Goal: Communication & Community: Answer question/provide support

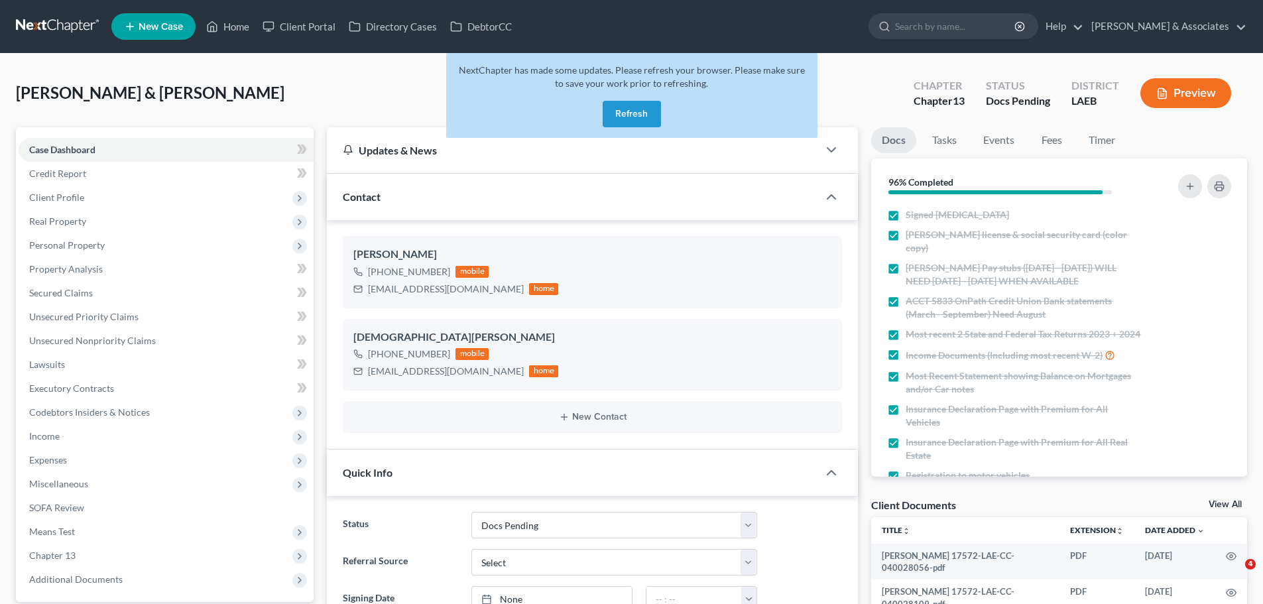
select select "6"
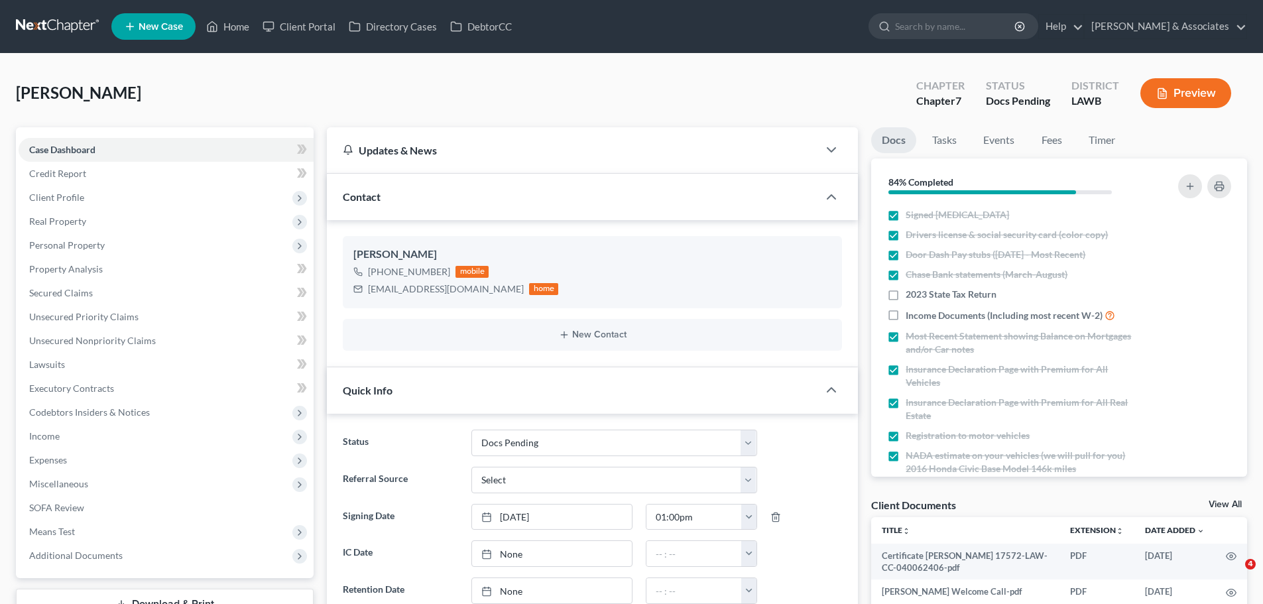
select select "6"
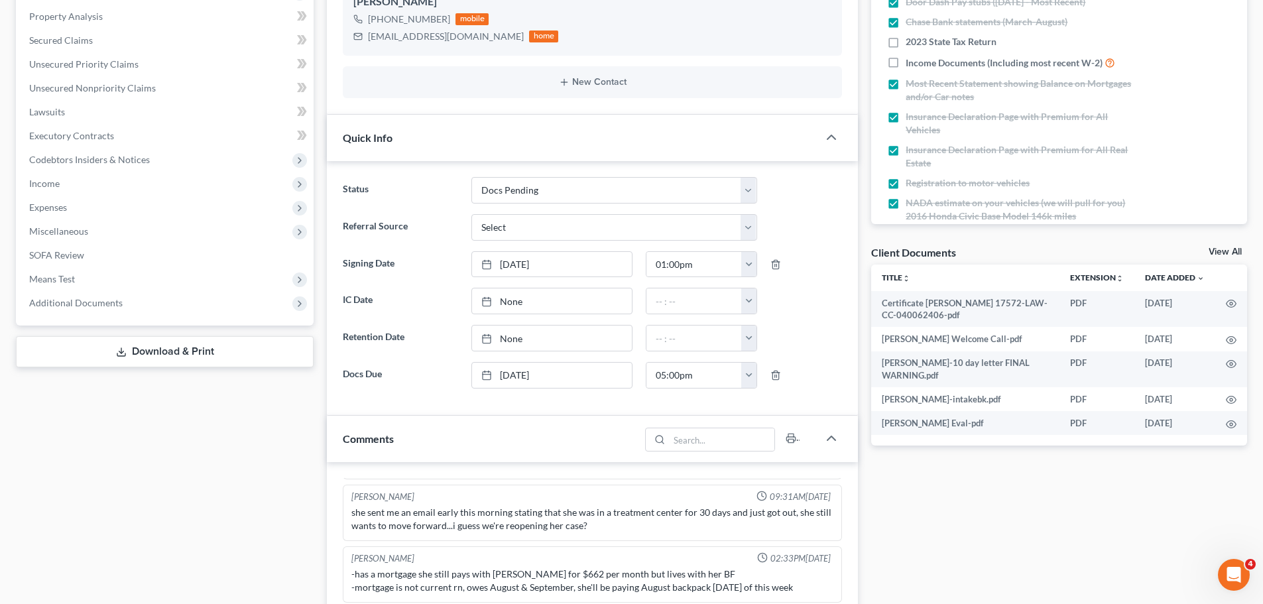
scroll to position [530, 0]
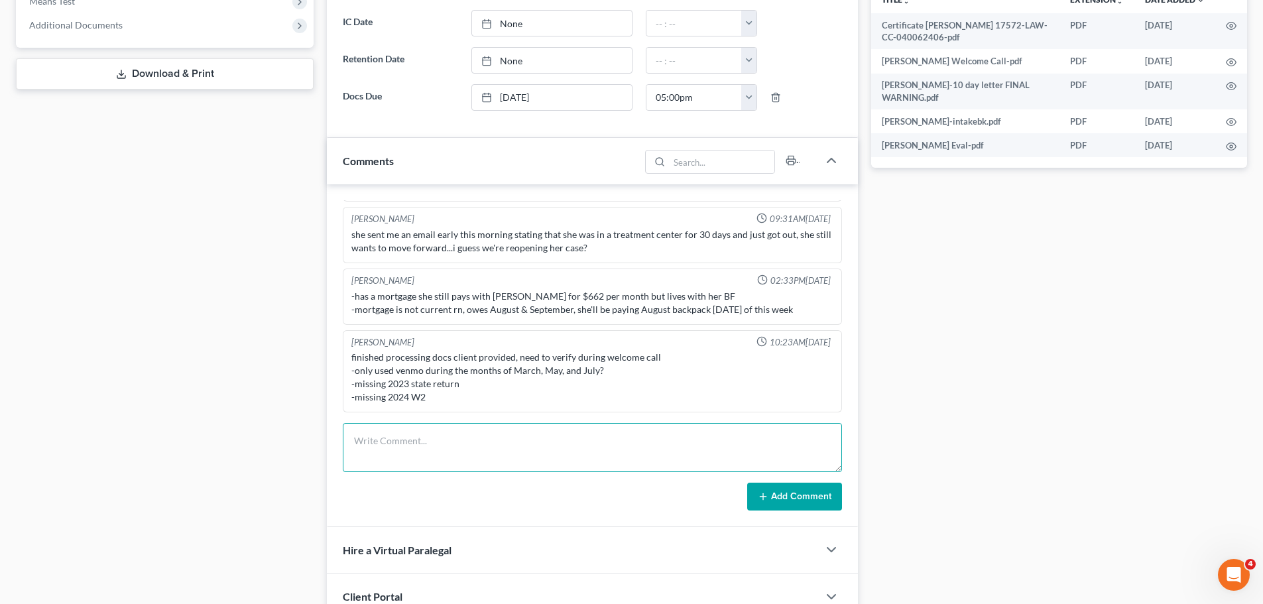
click at [545, 437] on textarea at bounding box center [592, 447] width 499 height 49
type textarea "MC complete"
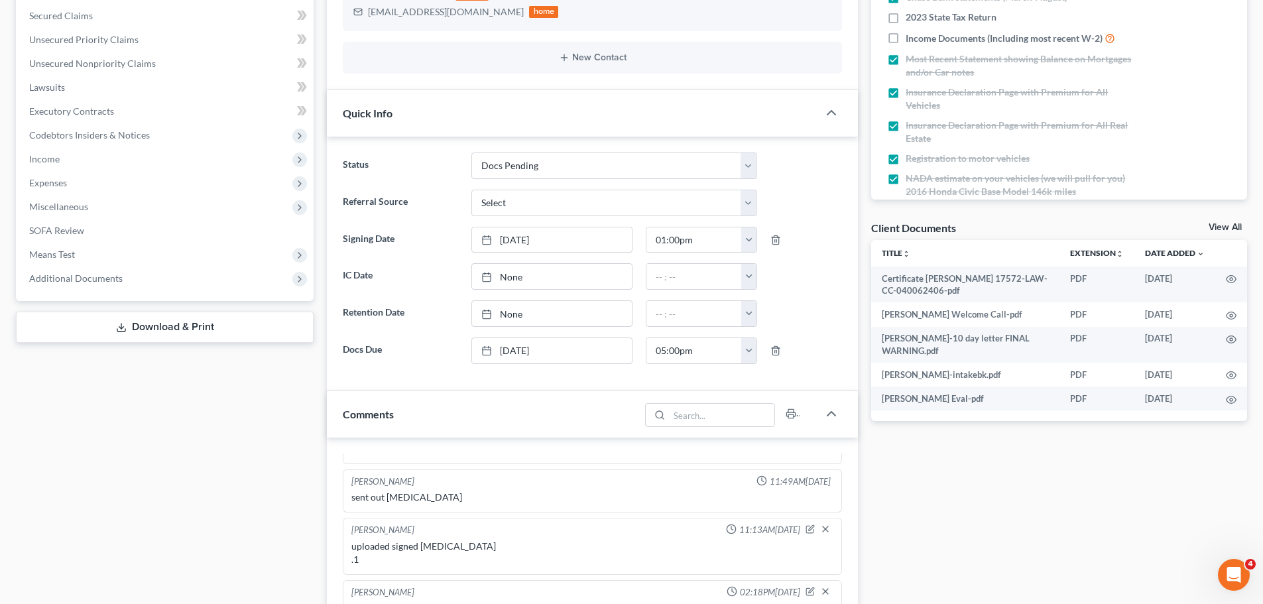
scroll to position [0, 0]
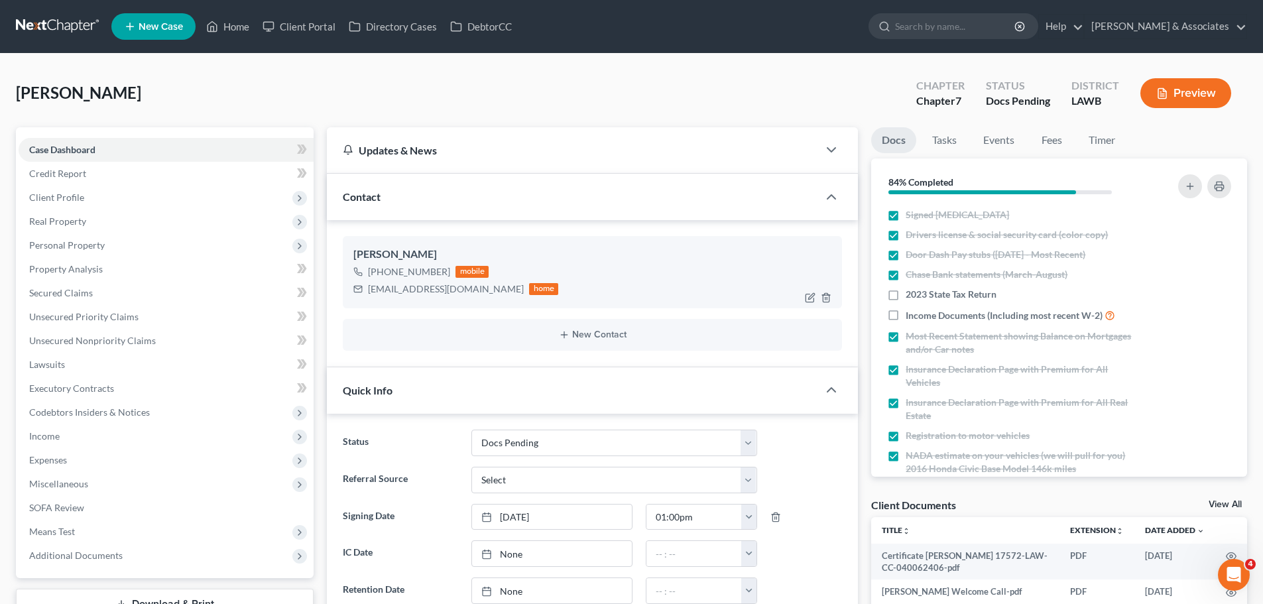
click at [414, 285] on div "courtneytherealtor9999@gmail.com" at bounding box center [446, 288] width 156 height 13
copy div "courtneytherealtor9999@gmail.com"
